Goal: Transaction & Acquisition: Purchase product/service

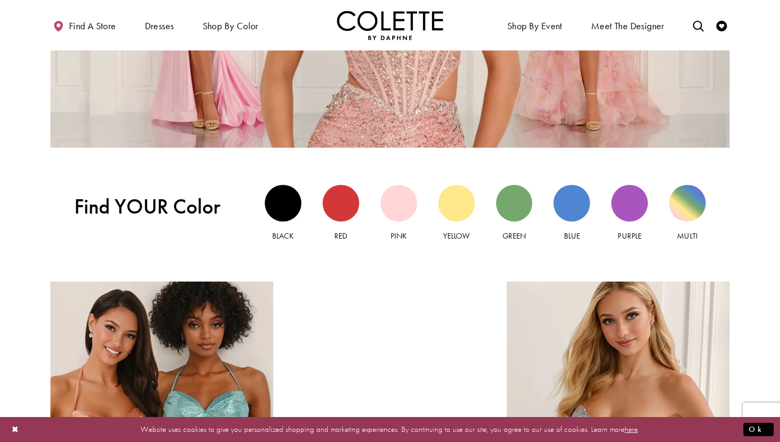
scroll to position [908, 0]
click at [507, 194] on div "Green view" at bounding box center [514, 203] width 37 height 37
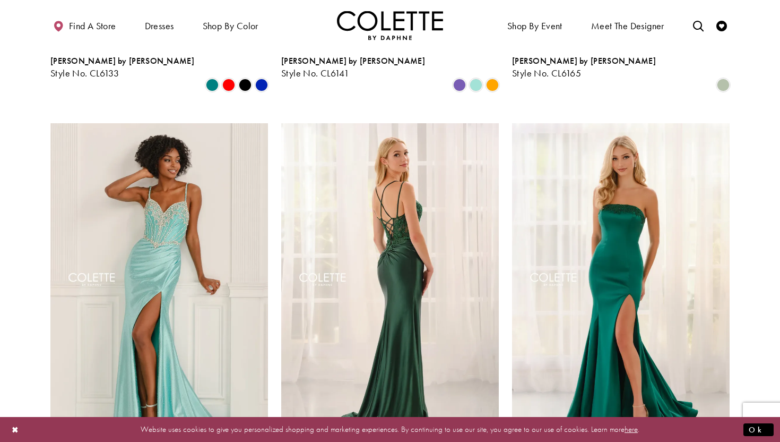
scroll to position [819, 0]
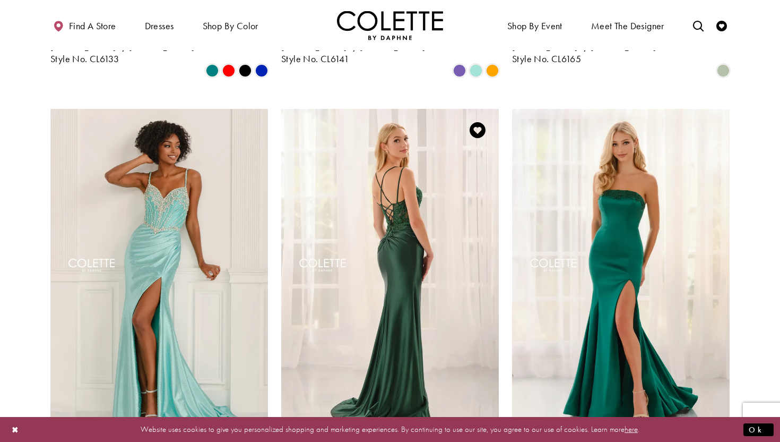
click at [324, 432] on span "[PERSON_NAME] by [PERSON_NAME]" at bounding box center [353, 437] width 144 height 11
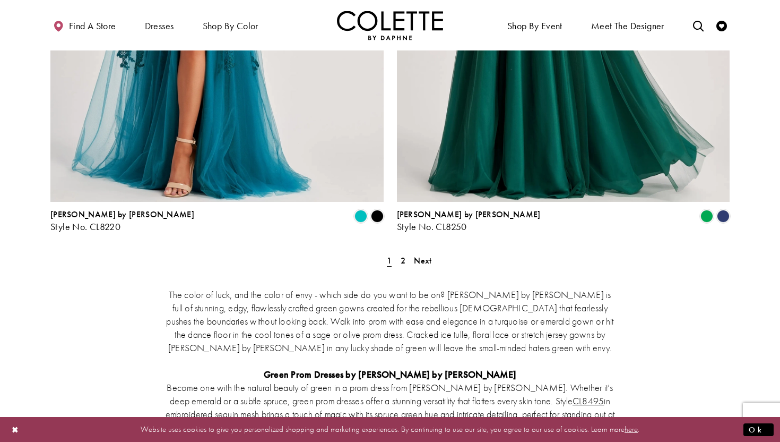
scroll to position [1990, 0]
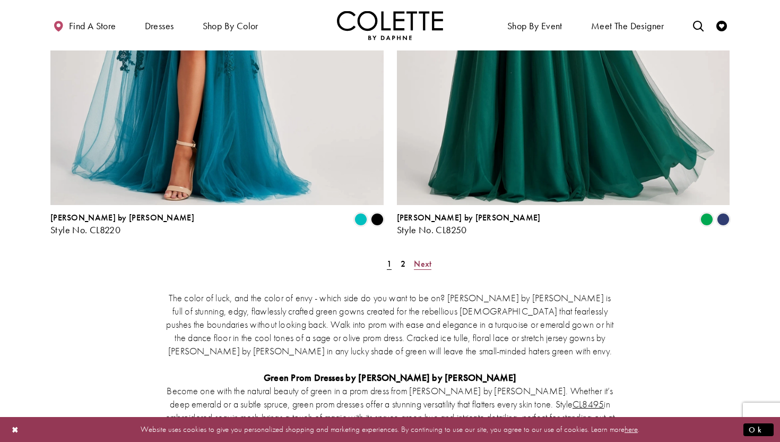
click at [425, 258] on span "Next" at bounding box center [423, 263] width 18 height 11
